Goal: Information Seeking & Learning: Learn about a topic

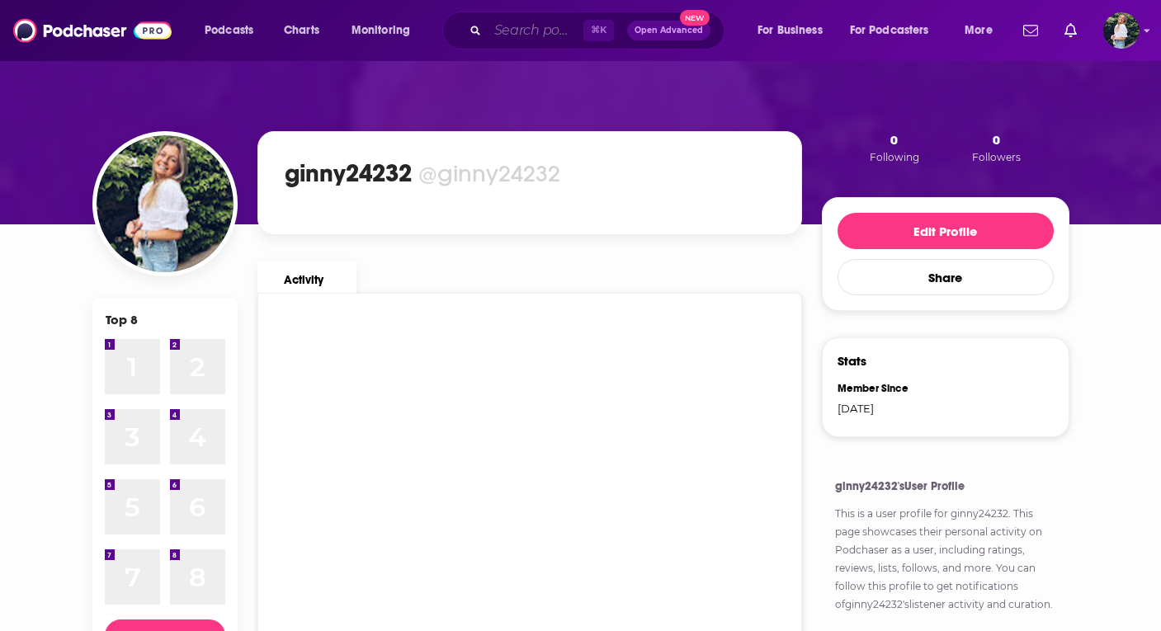
click at [527, 34] on input "Search podcasts, credits, & more..." at bounding box center [536, 30] width 96 height 26
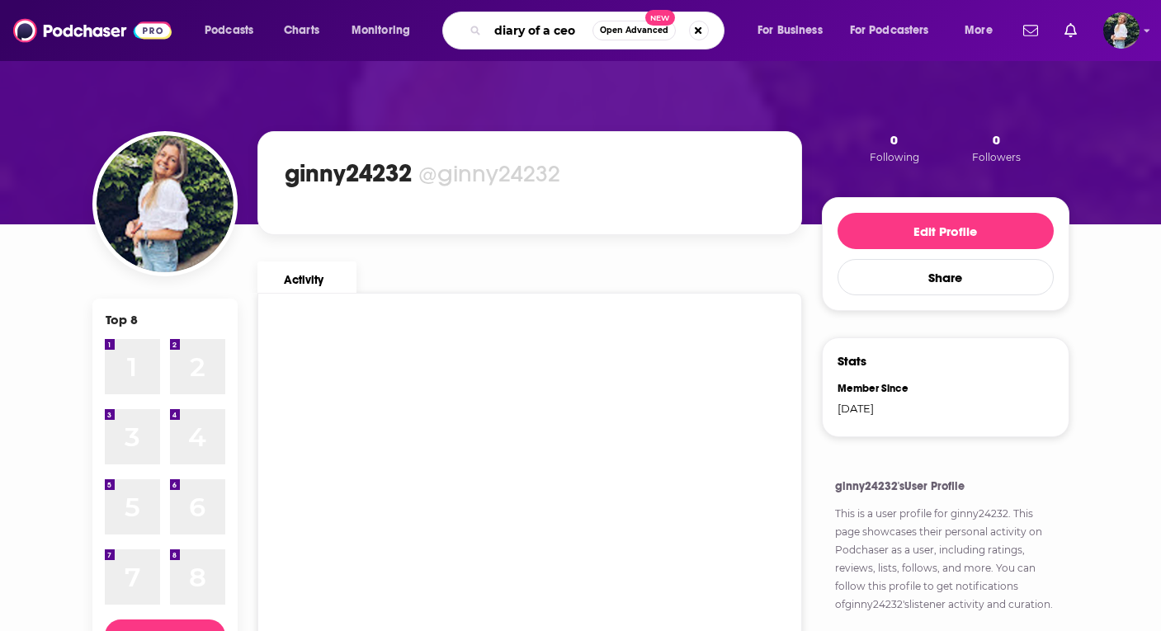
type input "diary of a ceo"
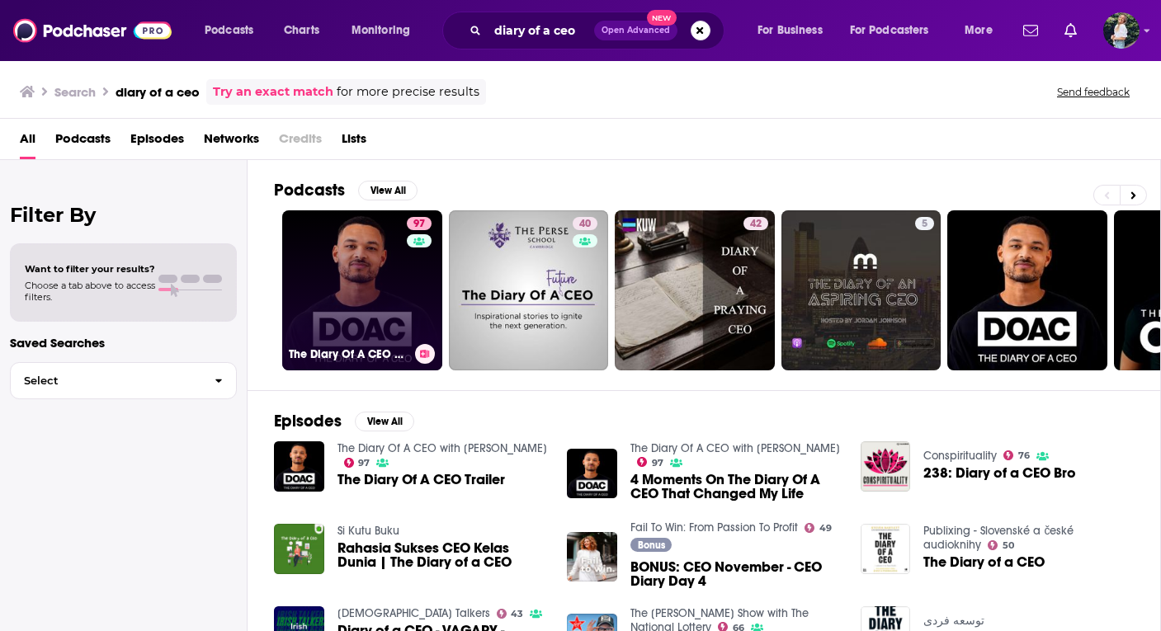
click at [354, 337] on link "97 The Diary Of A CEO with [PERSON_NAME]" at bounding box center [362, 290] width 160 height 160
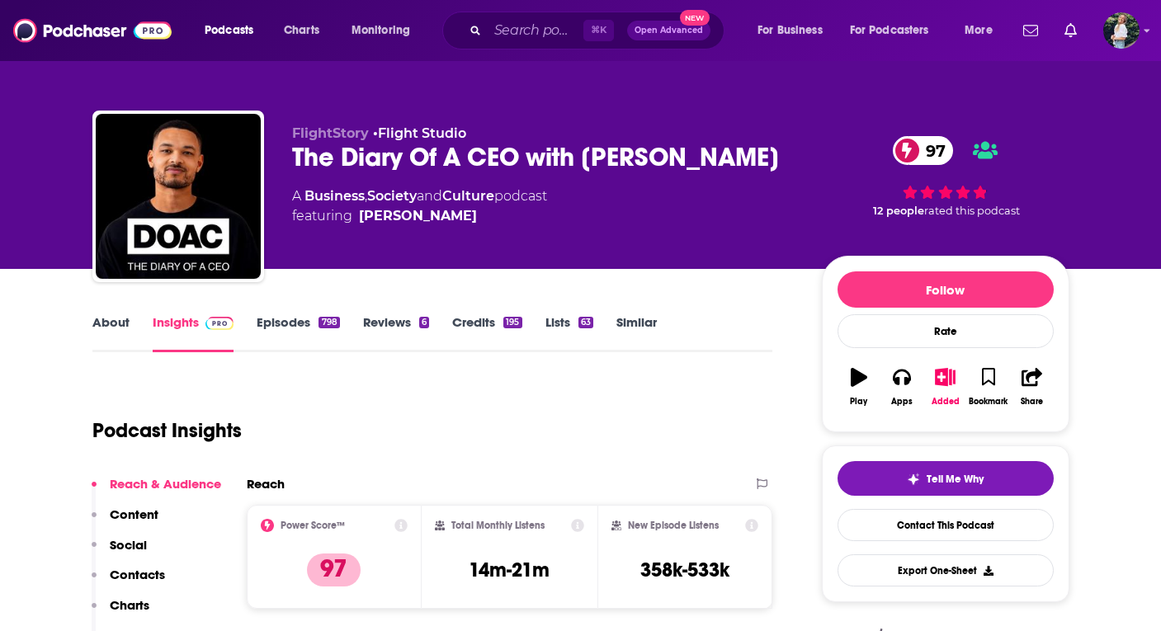
click at [103, 334] on link "About" at bounding box center [110, 333] width 37 height 38
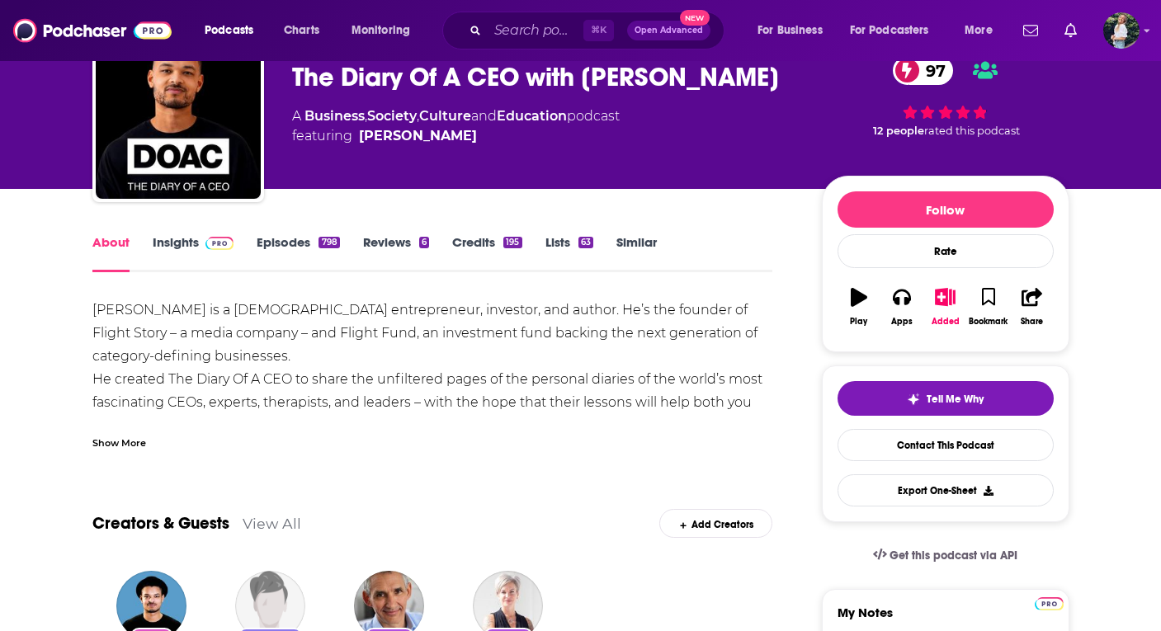
scroll to position [82, 0]
